Goal: Task Accomplishment & Management: Manage account settings

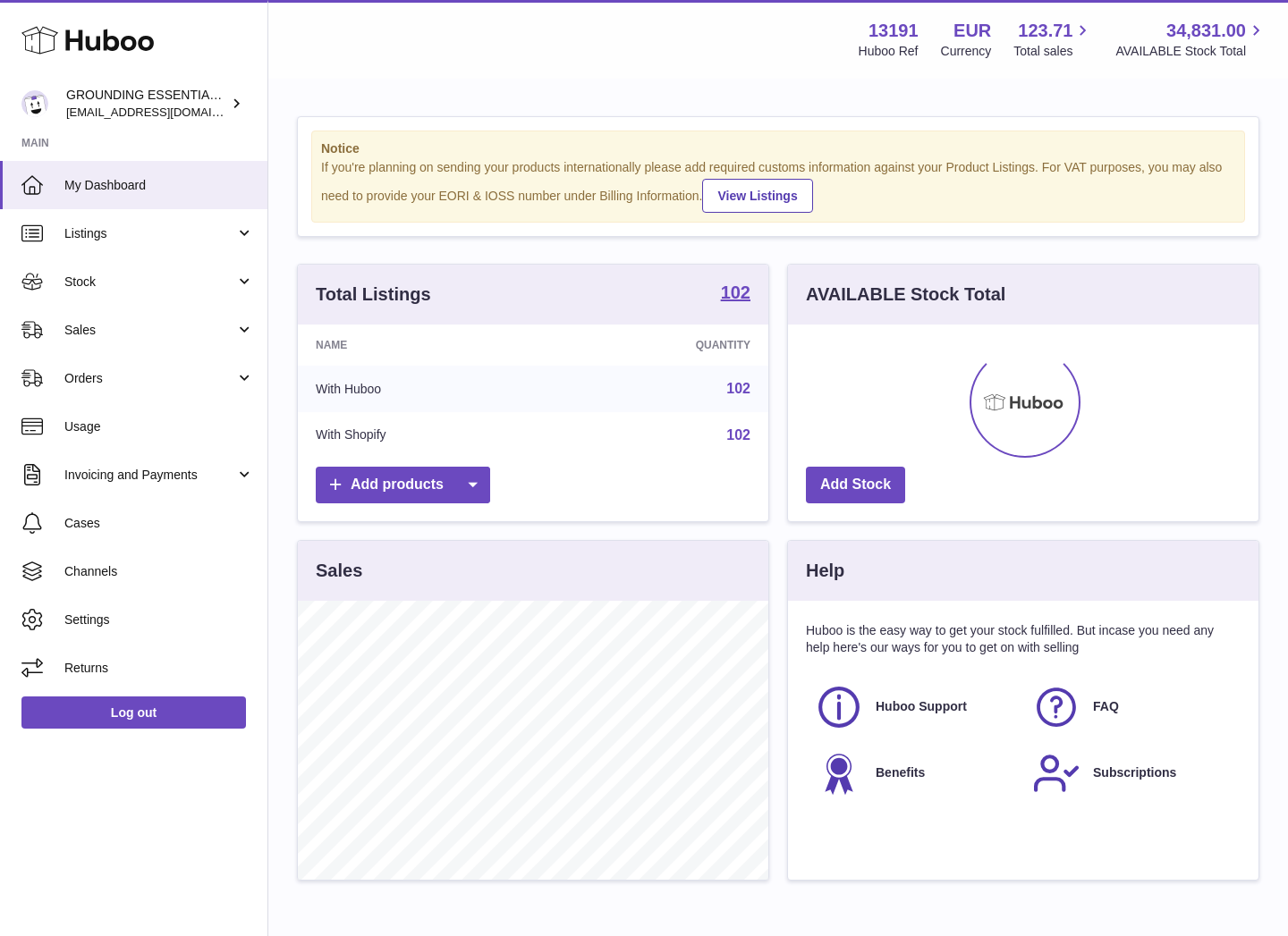
scroll to position [279, 471]
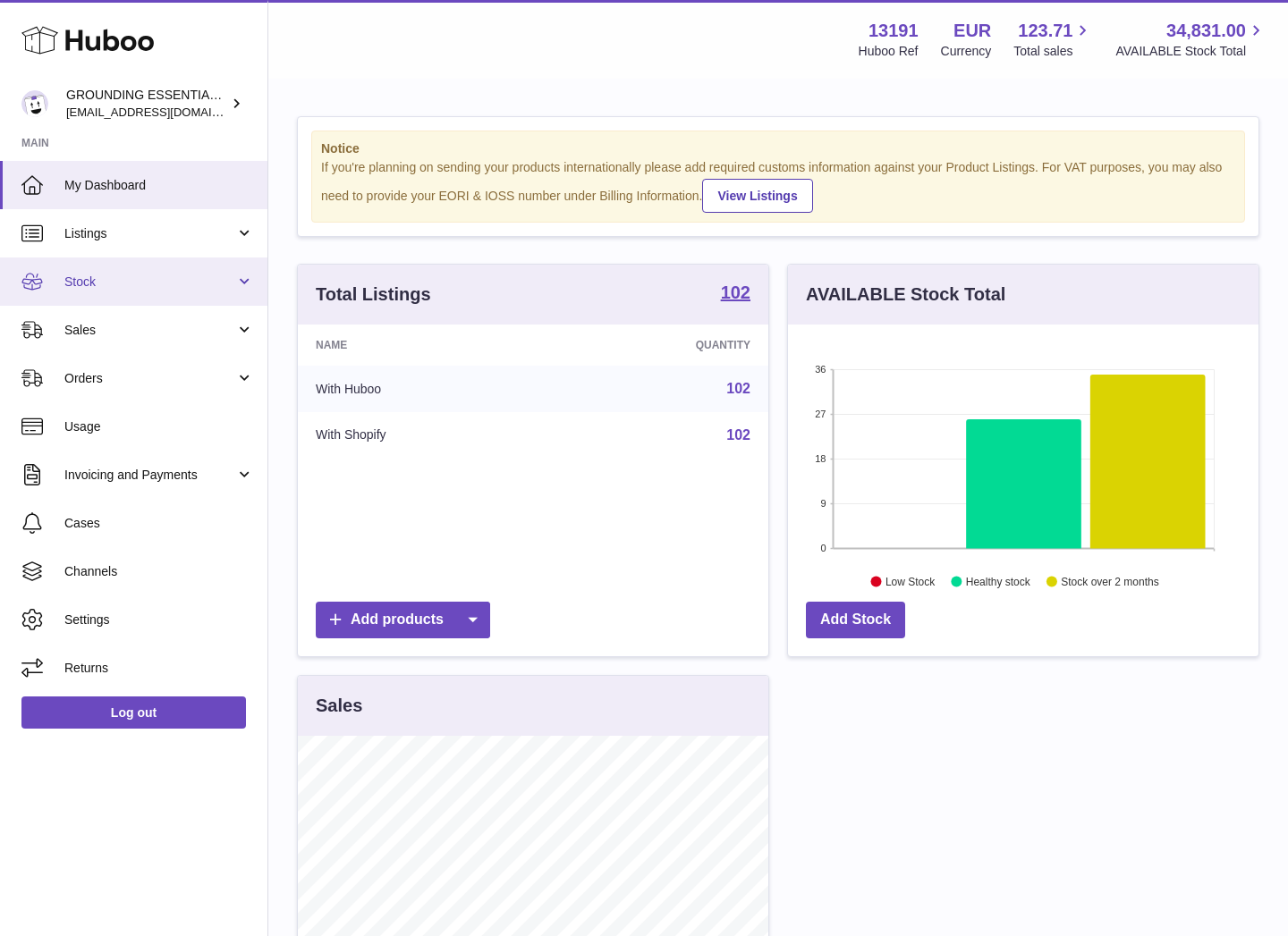
click at [121, 283] on span "Stock" at bounding box center [149, 281] width 170 height 17
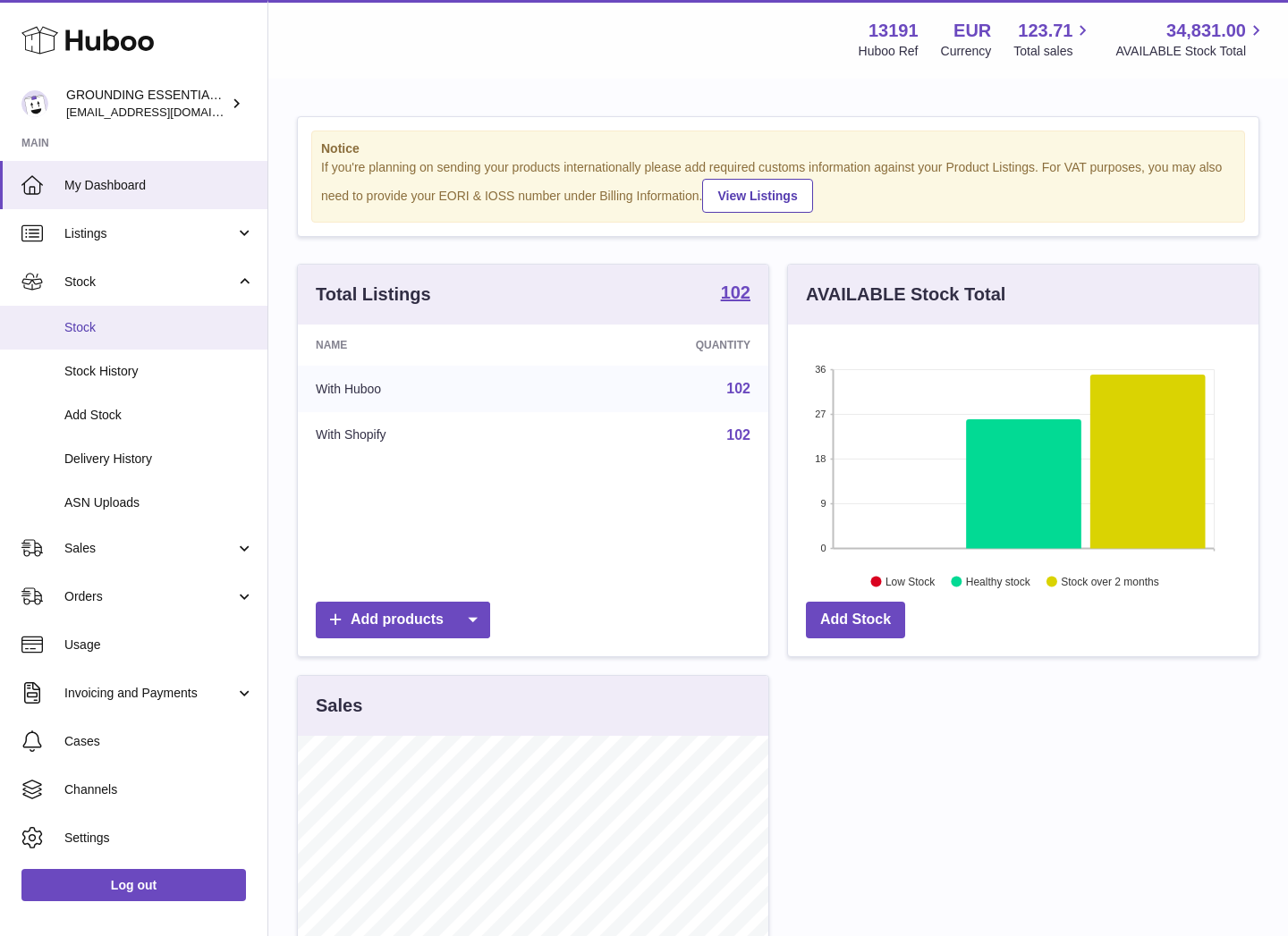
click at [119, 327] on span "Stock" at bounding box center [159, 327] width 190 height 17
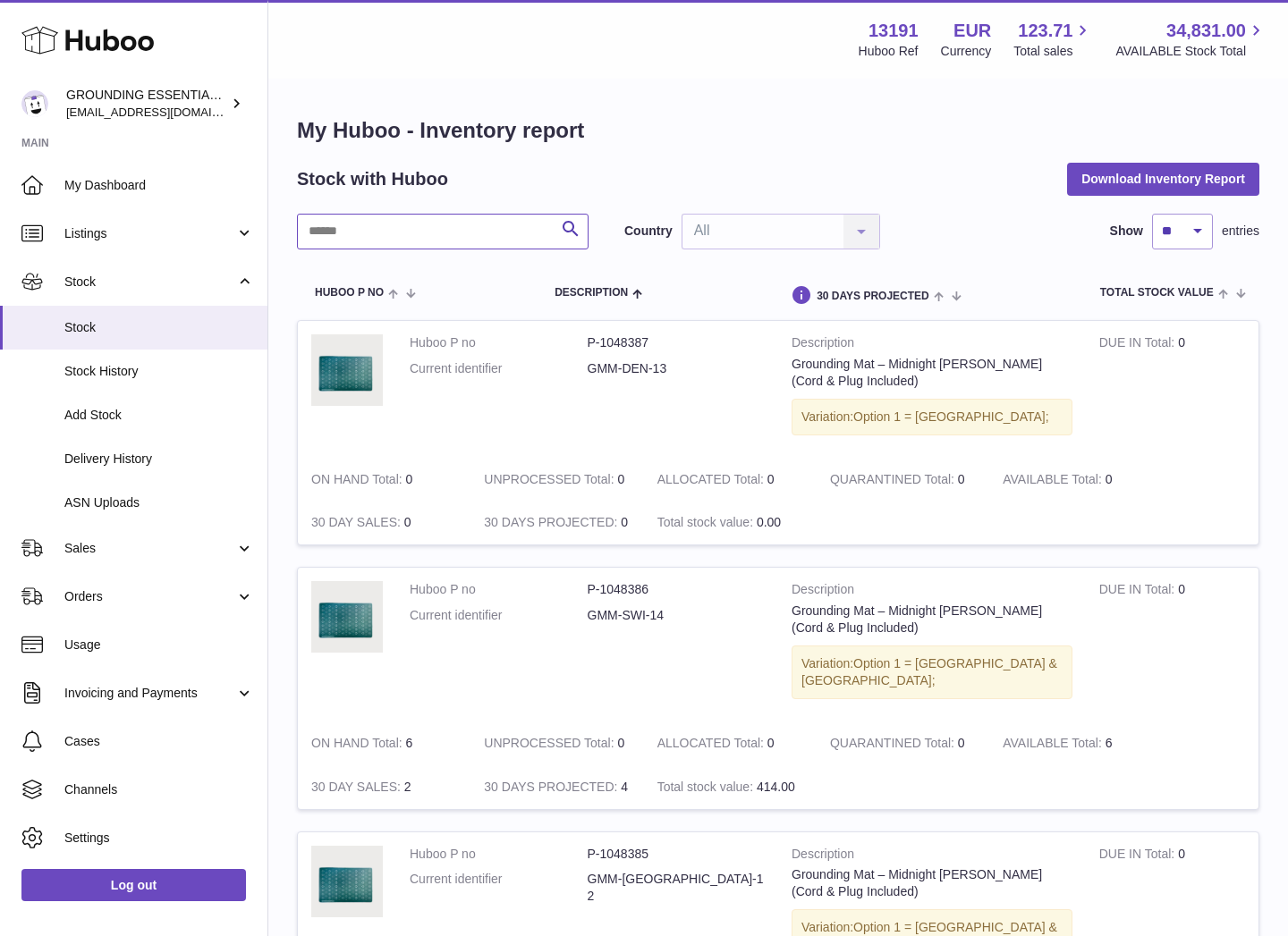
click at [380, 232] on input "text" at bounding box center [443, 231] width 291 height 35
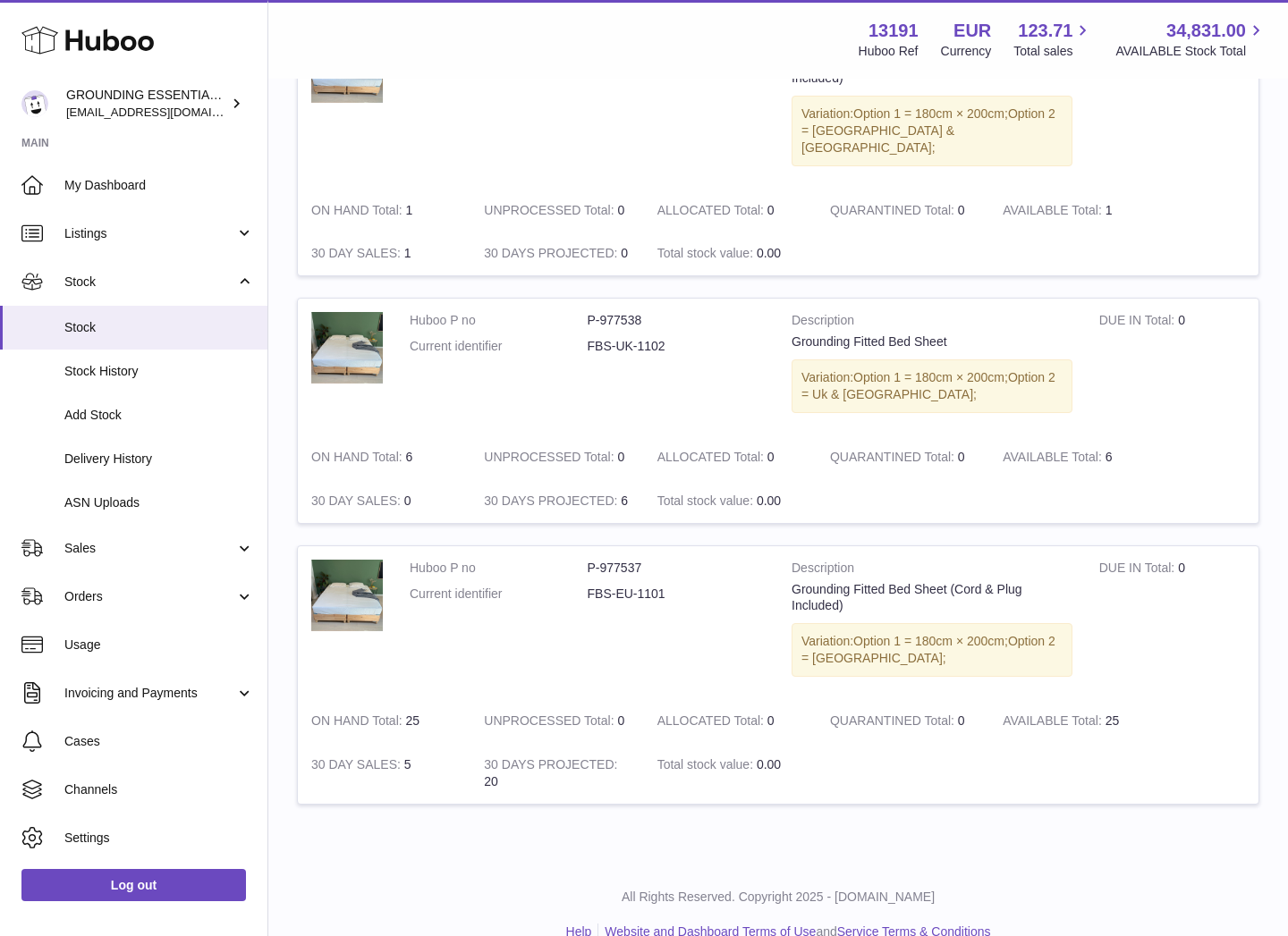
scroll to position [581, 0]
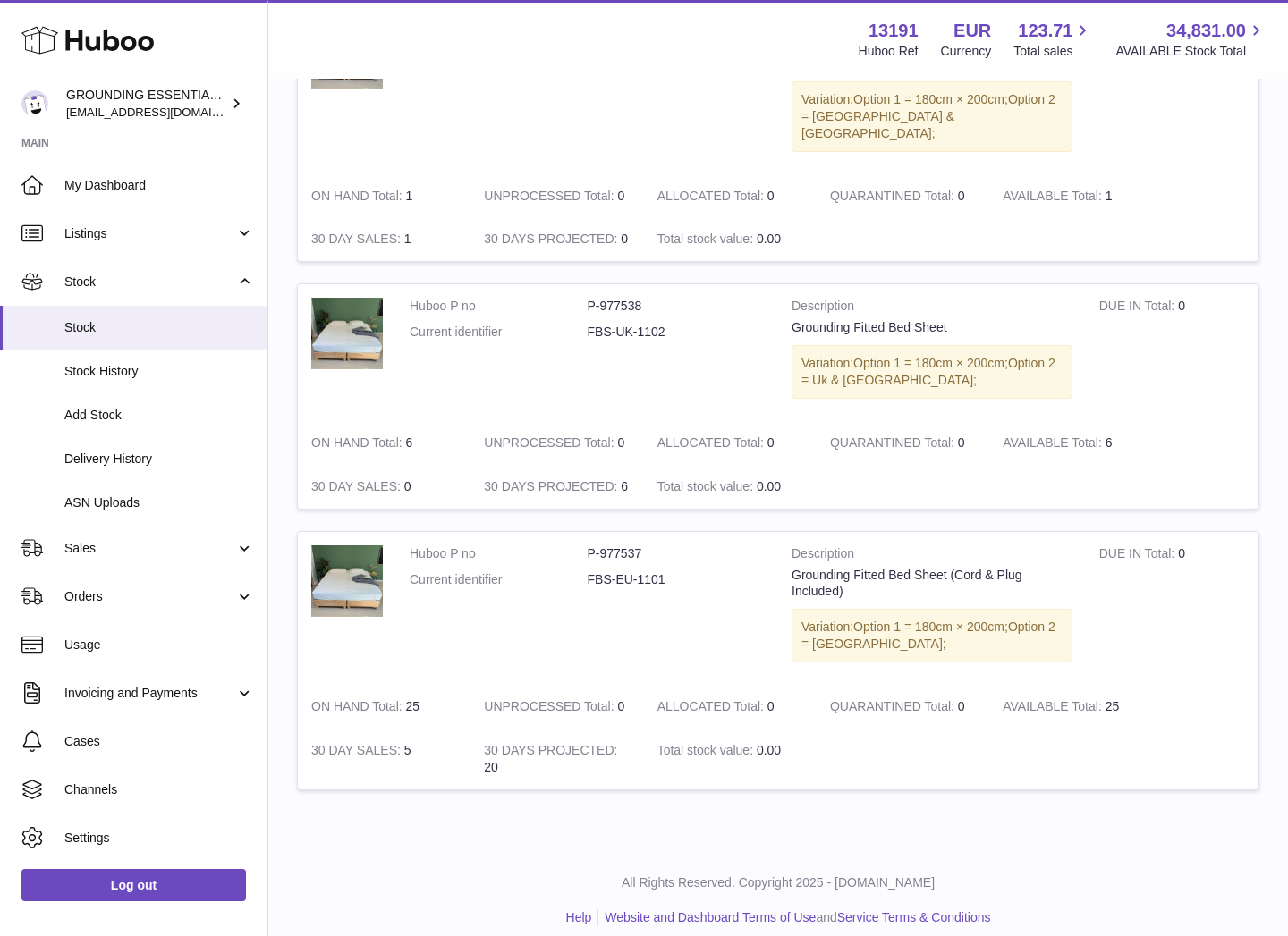
type input "***"
click at [1146, 434] on td "AVAILABLE Total 6" at bounding box center [1075, 443] width 172 height 44
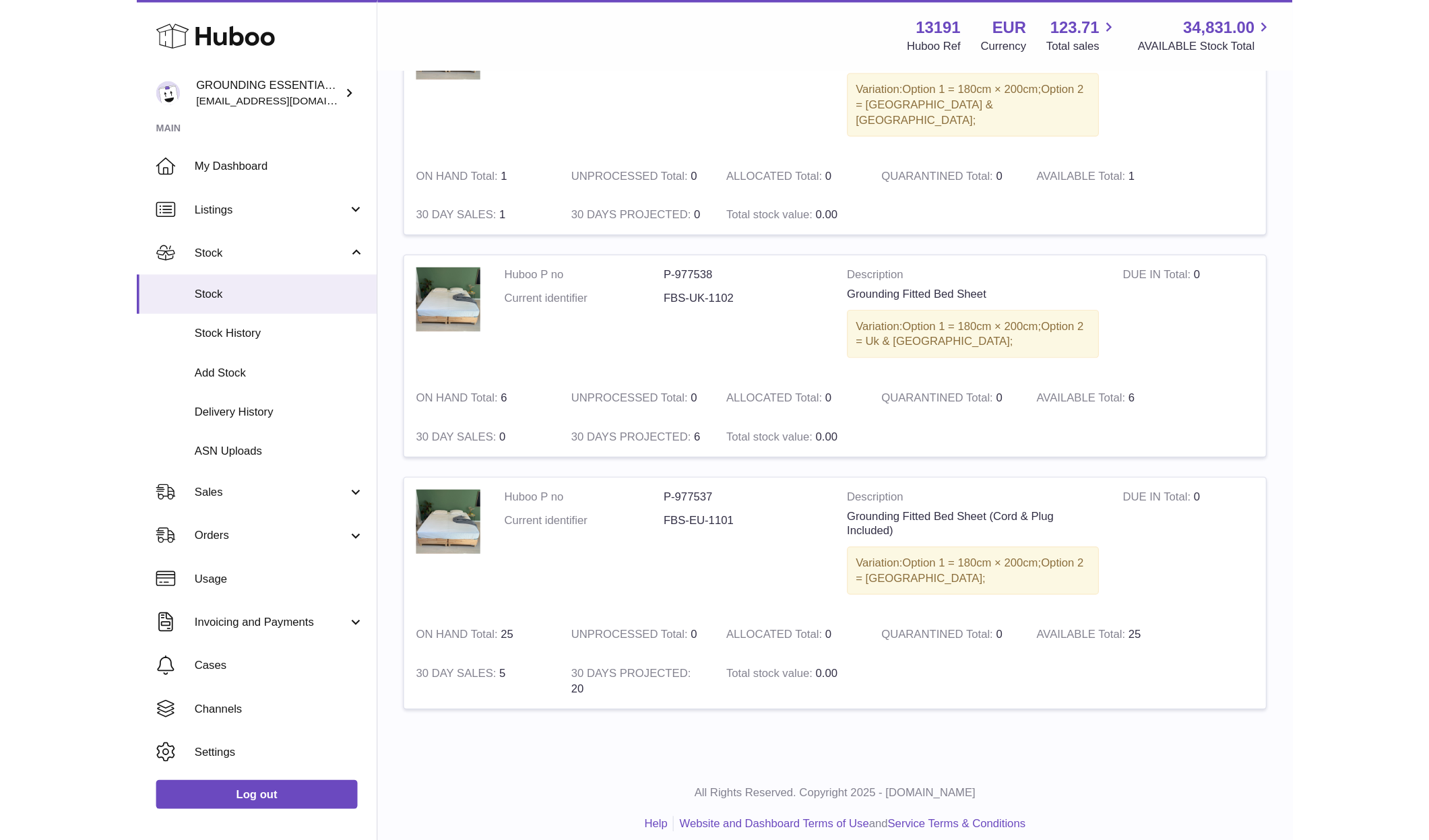
scroll to position [304, 0]
